Goal: Information Seeking & Learning: Compare options

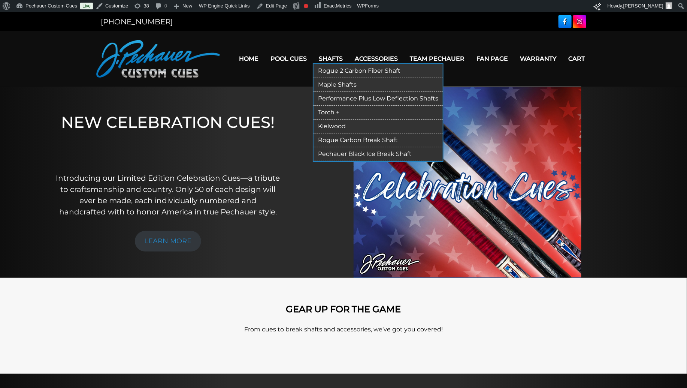
click at [334, 55] on link "Shafts" at bounding box center [331, 58] width 36 height 19
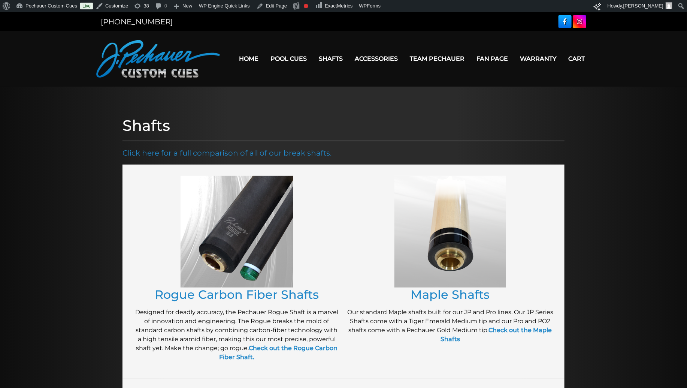
click at [218, 261] on img at bounding box center [237, 232] width 113 height 112
click at [217, 292] on link "Rogue Carbon Fiber Shafts" at bounding box center [237, 294] width 164 height 15
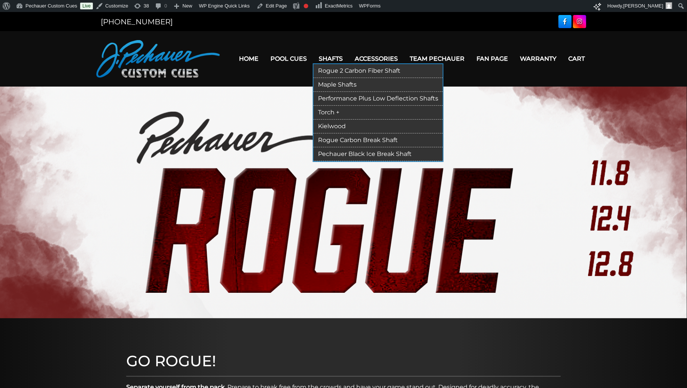
click at [339, 71] on link "Rogue 2 Carbon Fiber Shaft" at bounding box center [377, 71] width 129 height 14
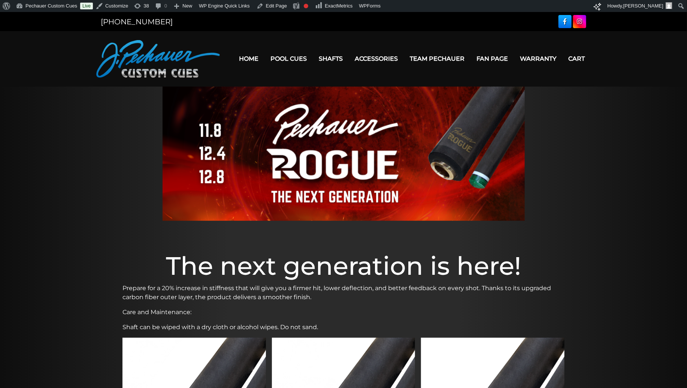
click at [106, 149] on div at bounding box center [343, 154] width 687 height 134
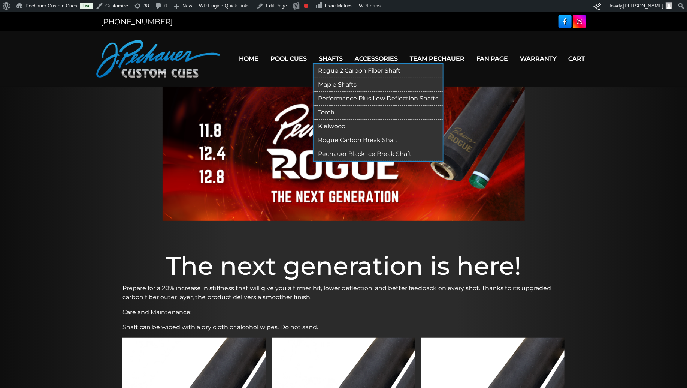
click at [327, 53] on link "Shafts" at bounding box center [331, 58] width 36 height 19
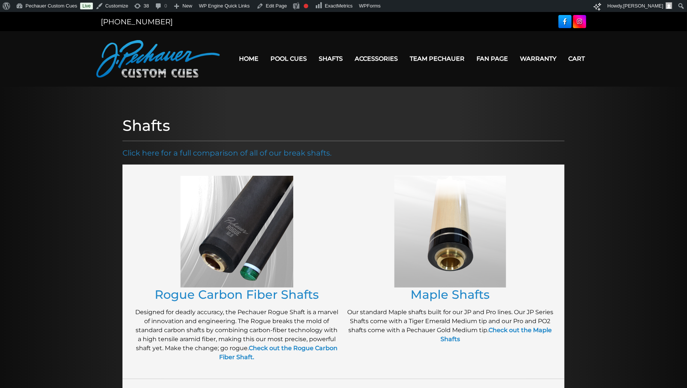
click at [235, 216] on img at bounding box center [237, 232] width 113 height 112
click at [237, 293] on link "Rogue Carbon Fiber Shafts" at bounding box center [237, 294] width 164 height 15
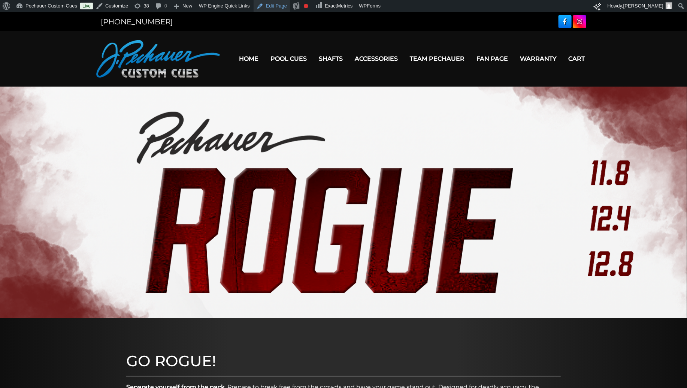
click at [278, 6] on link "Edit Page" at bounding box center [272, 6] width 36 height 12
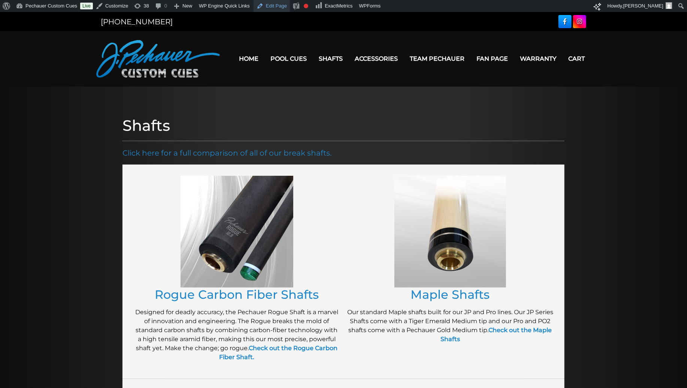
click at [284, 6] on link "Edit Page" at bounding box center [272, 6] width 36 height 12
click at [227, 294] on link "Rogue Carbon Fiber Shafts" at bounding box center [237, 294] width 164 height 15
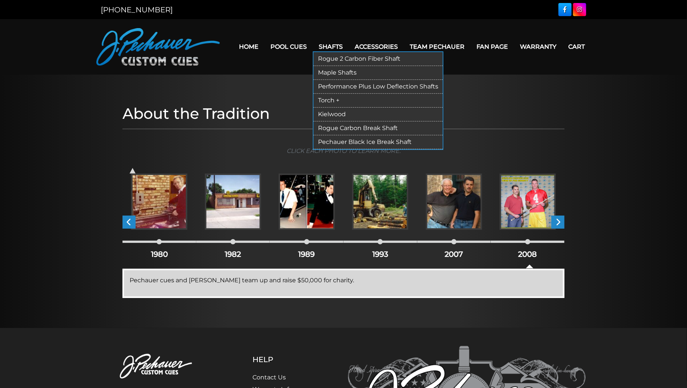
click at [337, 44] on link "Shafts" at bounding box center [331, 46] width 36 height 19
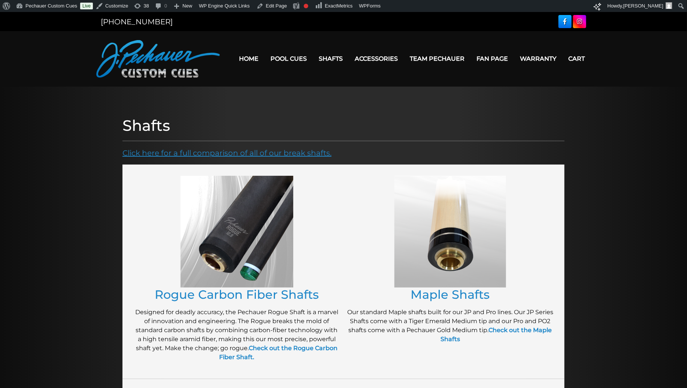
click at [249, 154] on link "Click here for a full comparison of all of our break shafts." at bounding box center [226, 152] width 209 height 9
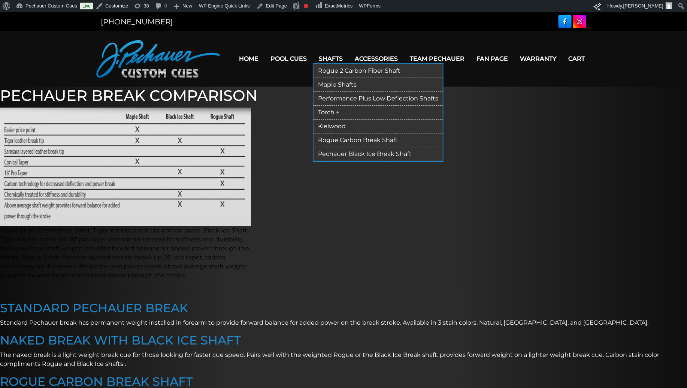
click at [330, 58] on link "Shafts" at bounding box center [331, 58] width 36 height 19
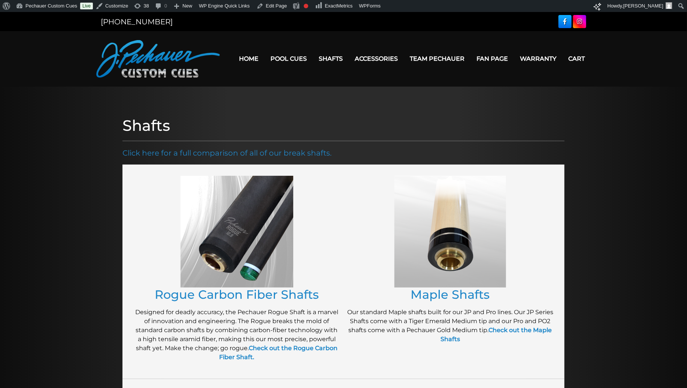
click at [239, 241] on img at bounding box center [237, 232] width 113 height 112
click at [238, 294] on link "Rogue Carbon Fiber Shafts" at bounding box center [237, 294] width 164 height 15
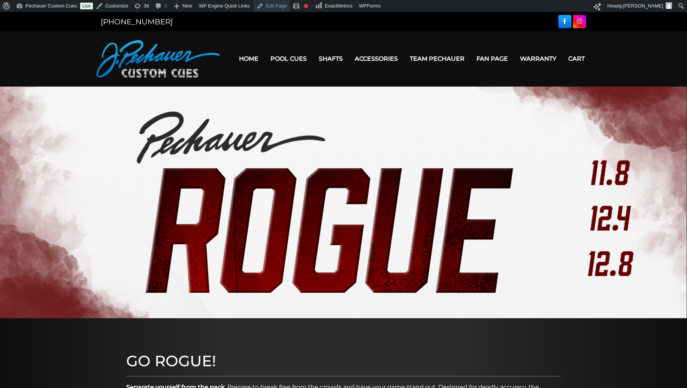
click at [276, 7] on link "Edit Page" at bounding box center [272, 6] width 36 height 12
